Goal: Task Accomplishment & Management: Manage account settings

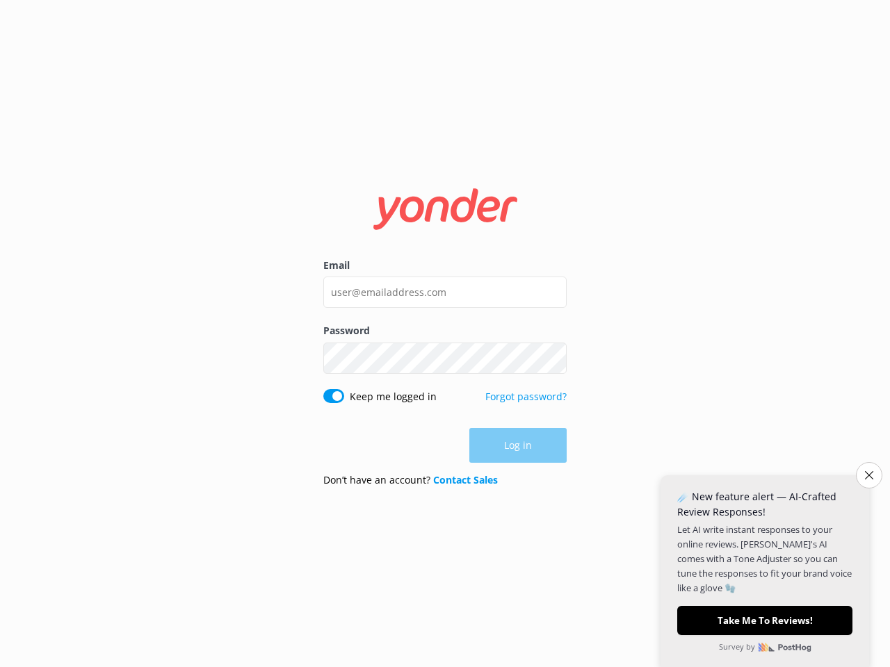
click at [553, 358] on button "Show password" at bounding box center [553, 358] width 28 height 28
